Goal: Transaction & Acquisition: Purchase product/service

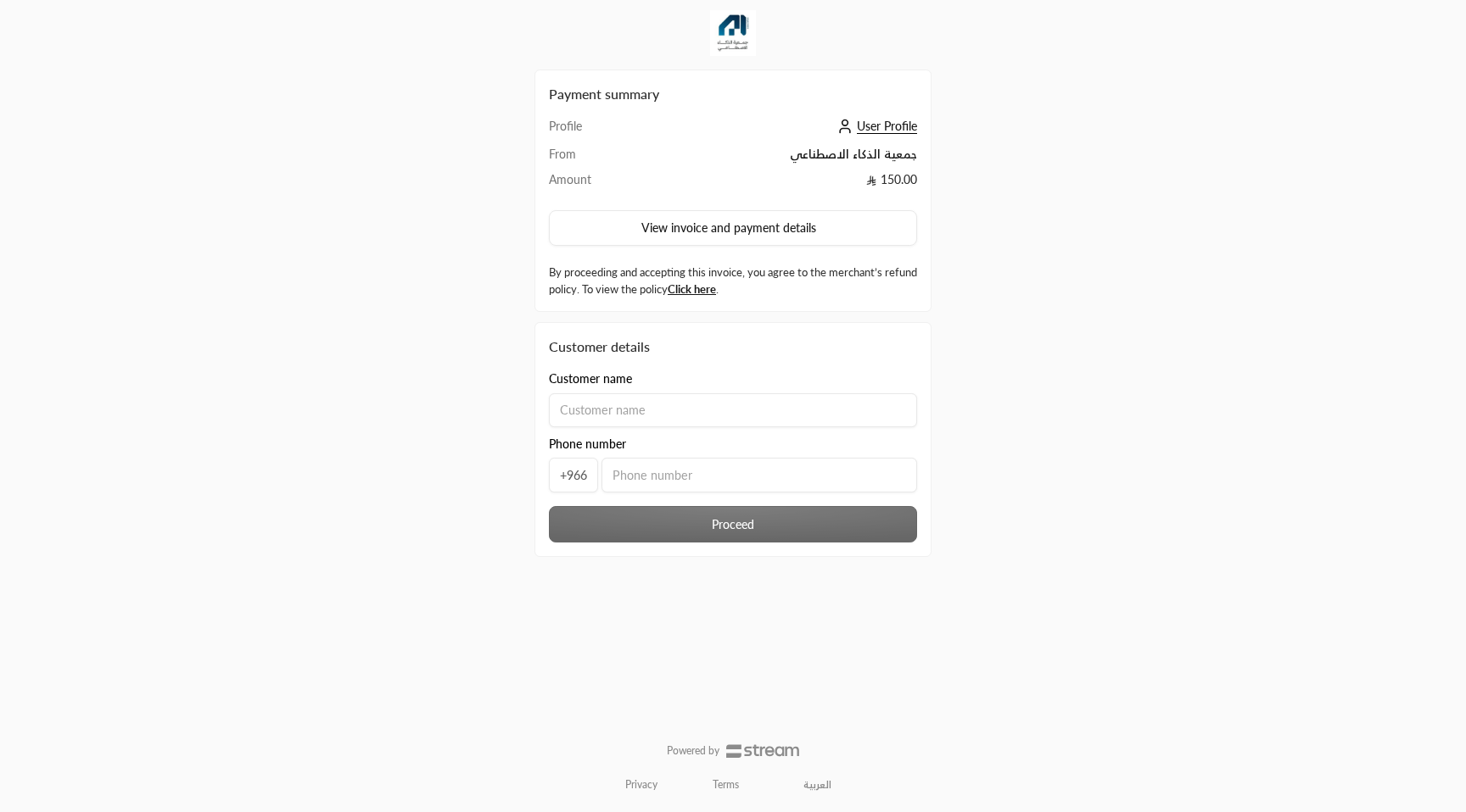
click at [677, 418] on input at bounding box center [732, 410] width 368 height 34
type input "usman"
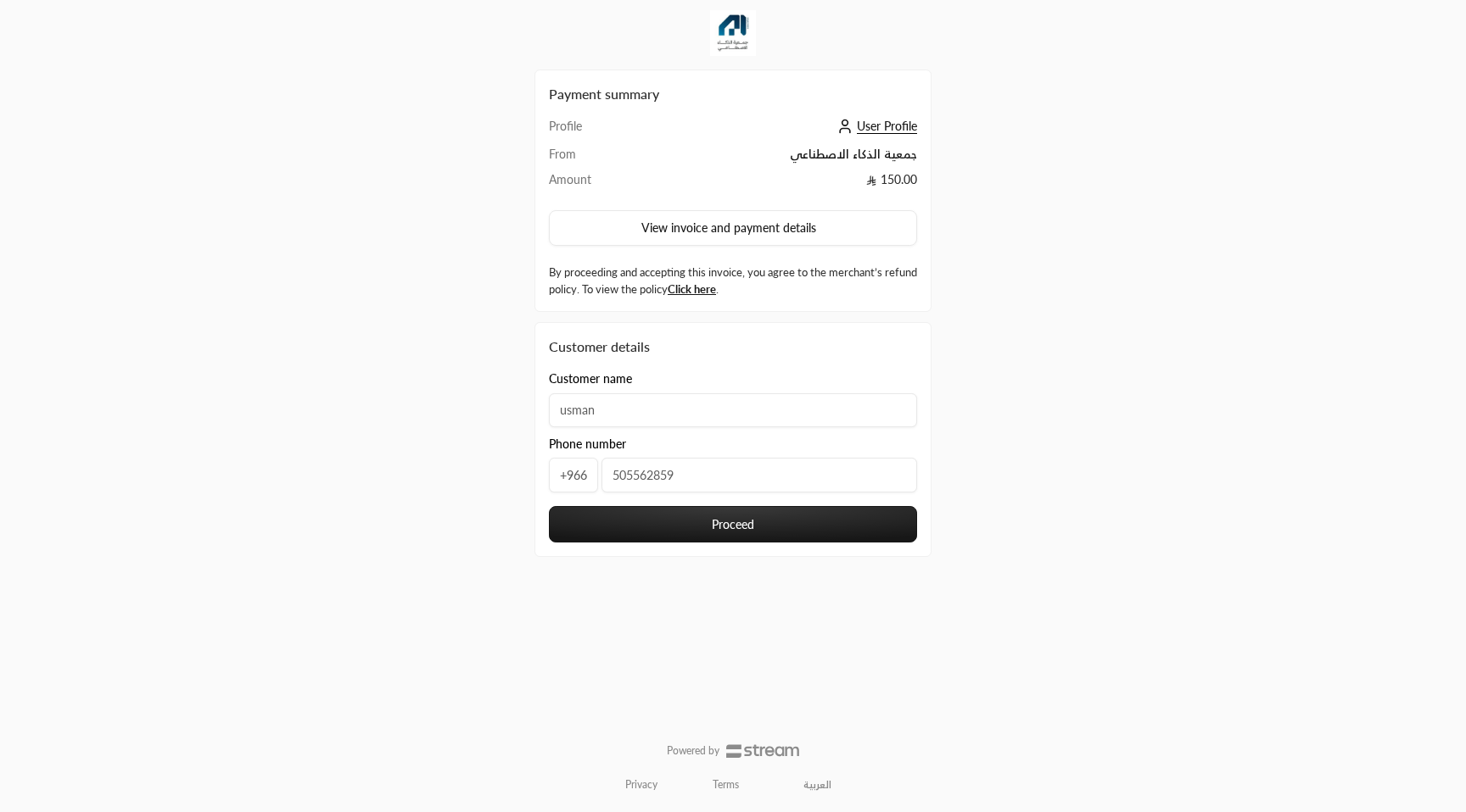
type input "505562859"
drag, startPoint x: 616, startPoint y: 424, endPoint x: 479, endPoint y: 410, distance: 137.7
click at [485, 412] on div "Payment summary Profile User Profile From جمعية الذكاء الاصطناعي Amount 150.00 …" at bounding box center [732, 406] width 733 height 812
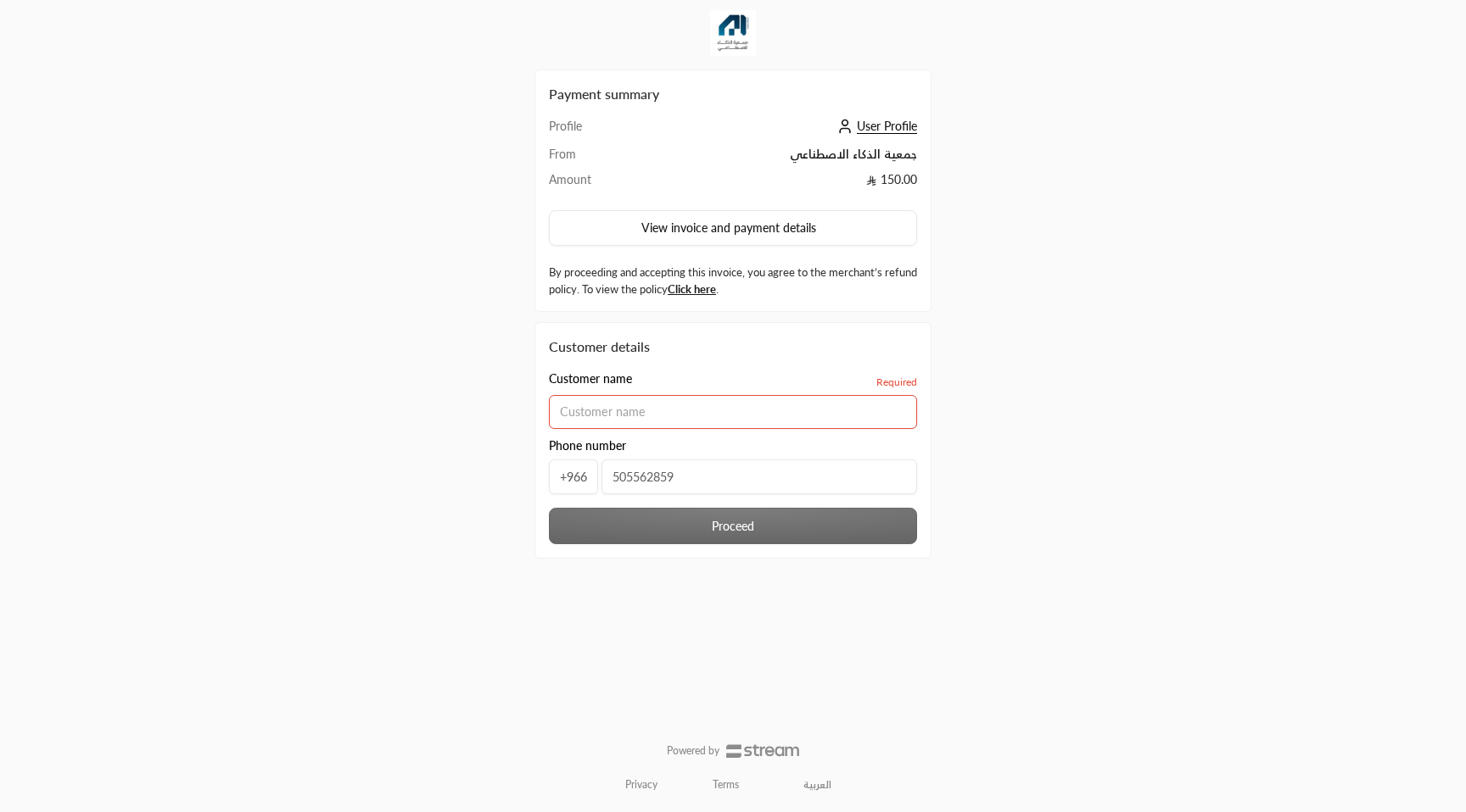
type input "usman"
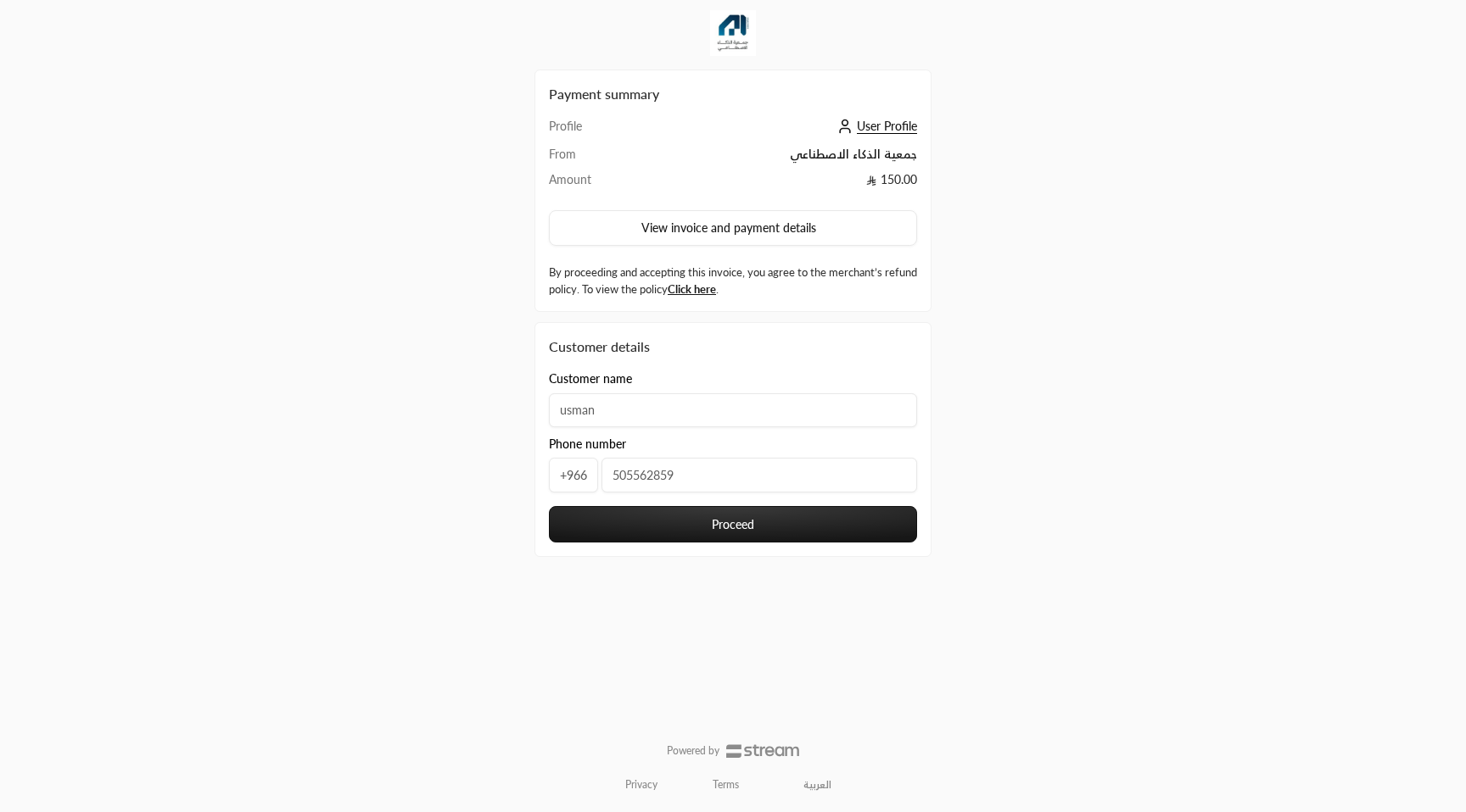
click at [666, 522] on button "Proceed" at bounding box center [732, 524] width 368 height 36
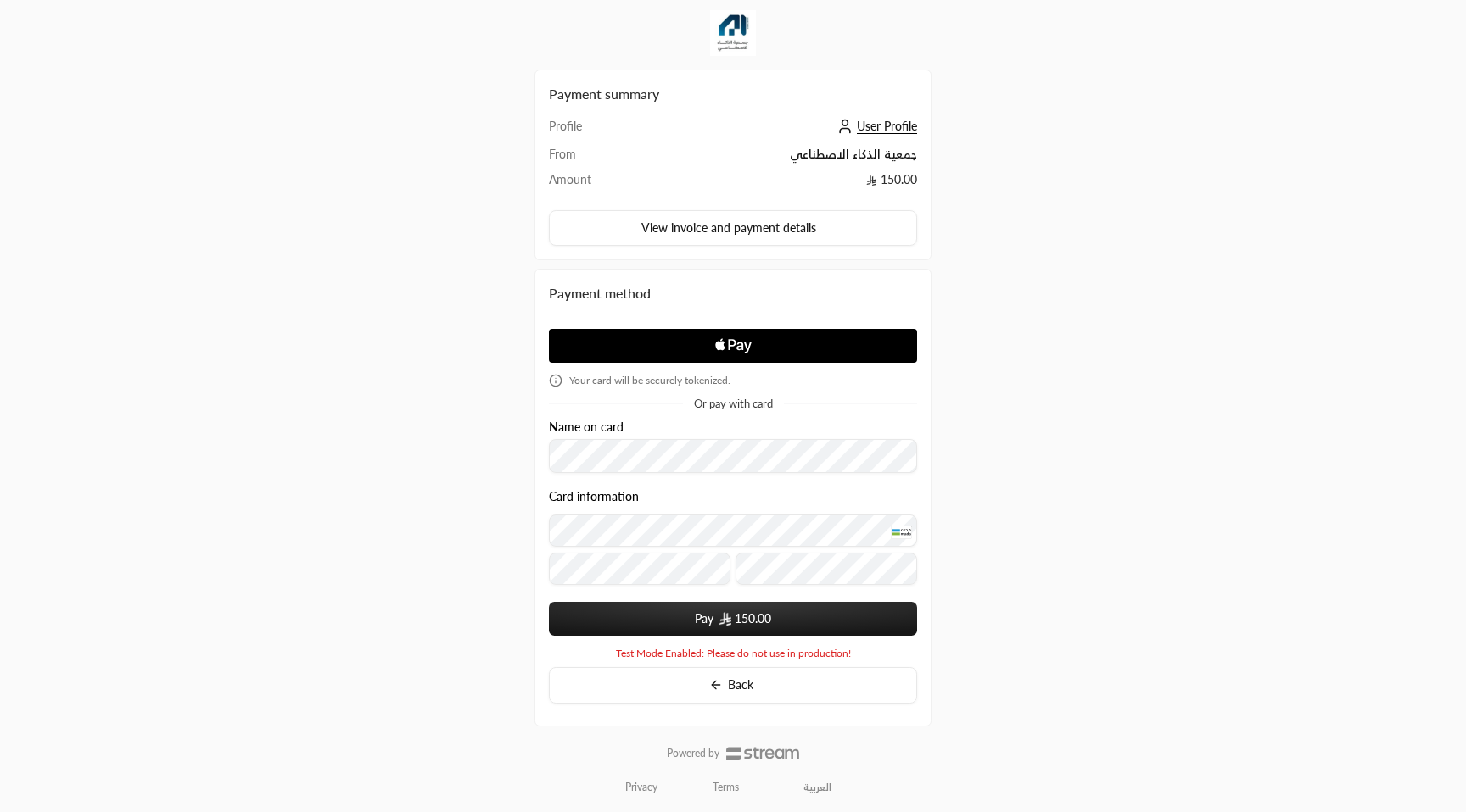
click at [710, 612] on button "Pay 150.00" at bounding box center [732, 619] width 368 height 34
